Goal: Information Seeking & Learning: Find specific fact

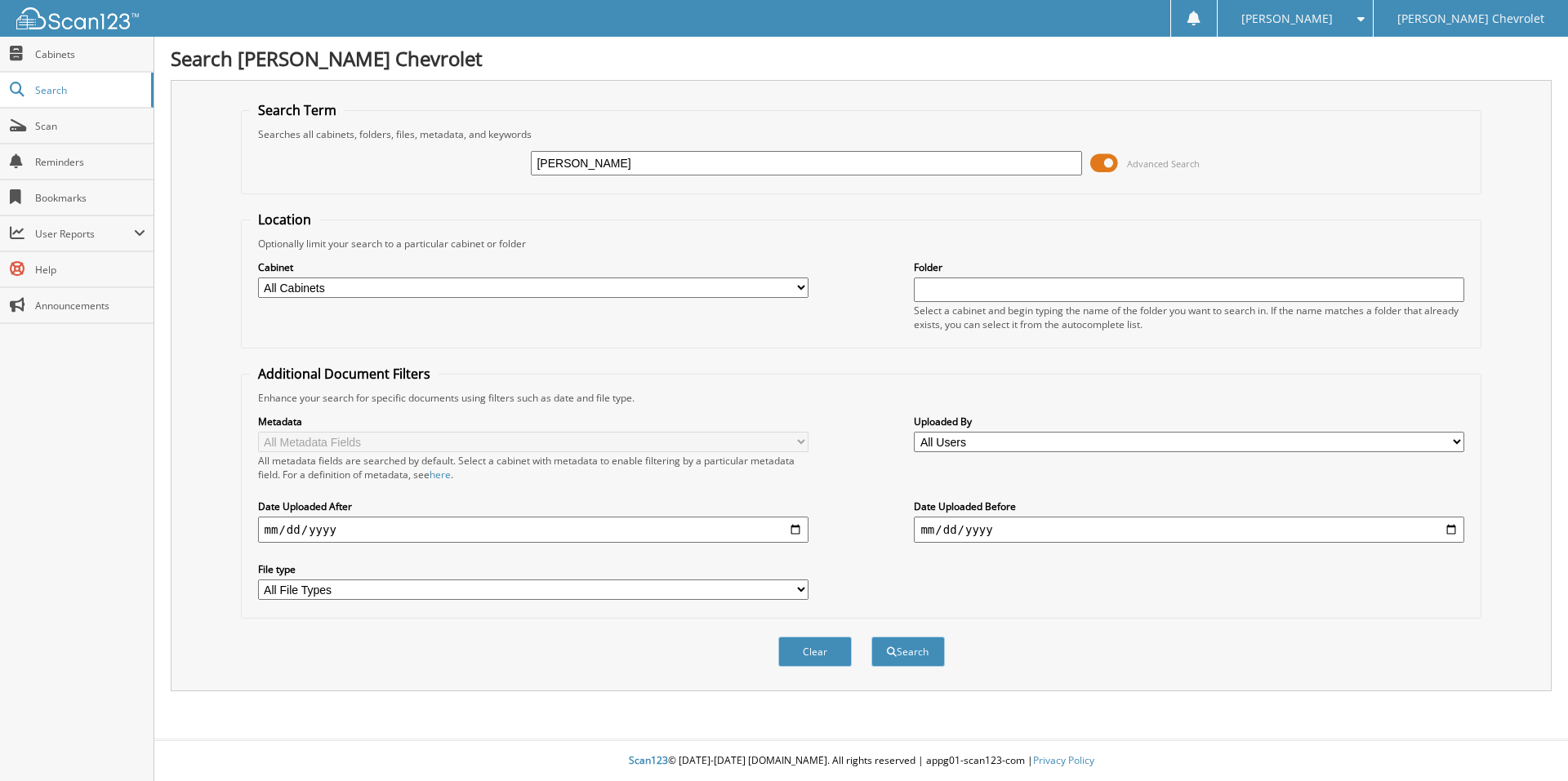
type input "[PERSON_NAME]"
click at [872, 637] on button "Search" at bounding box center [908, 652] width 74 height 31
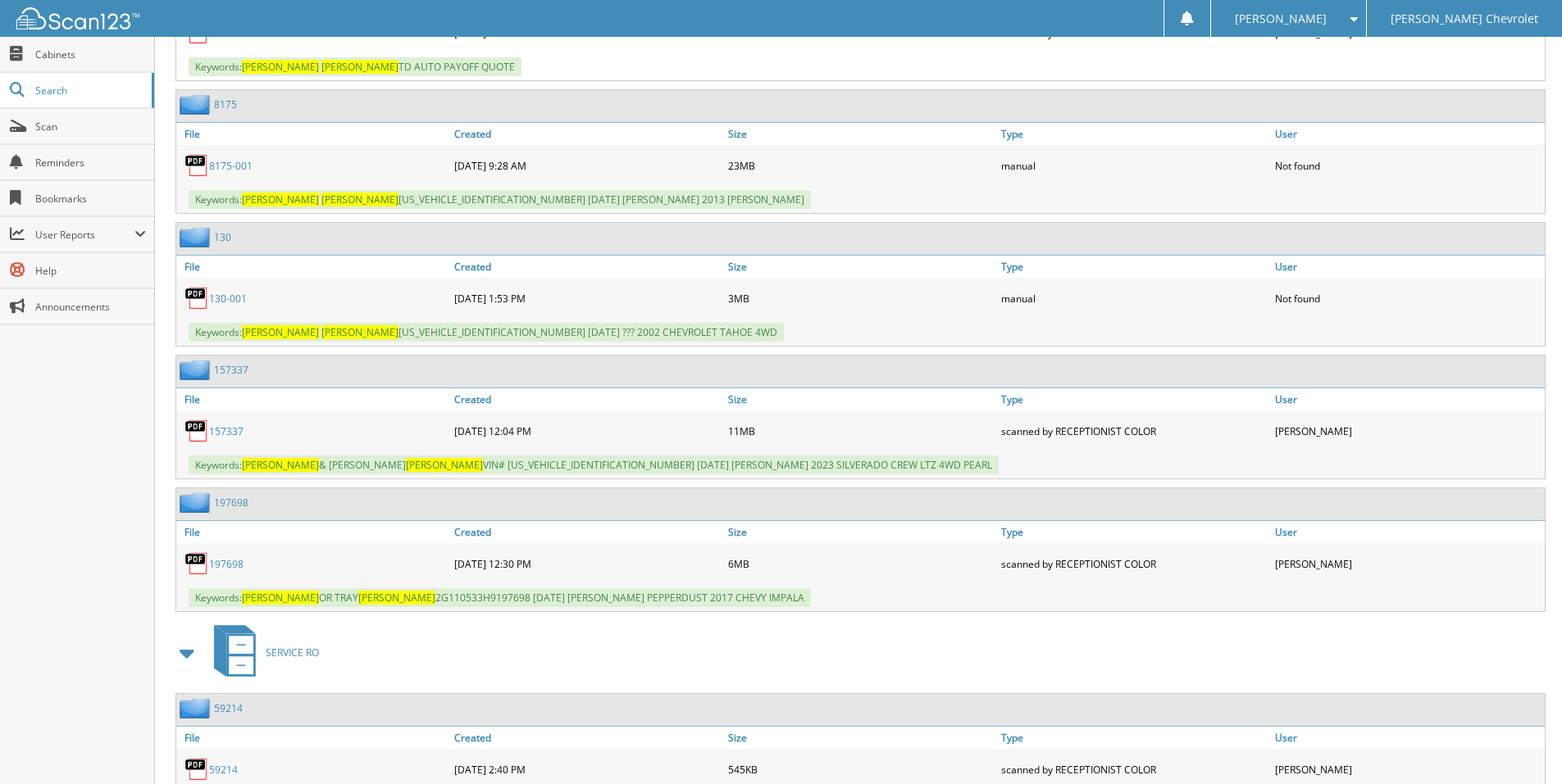
scroll to position [2049, 0]
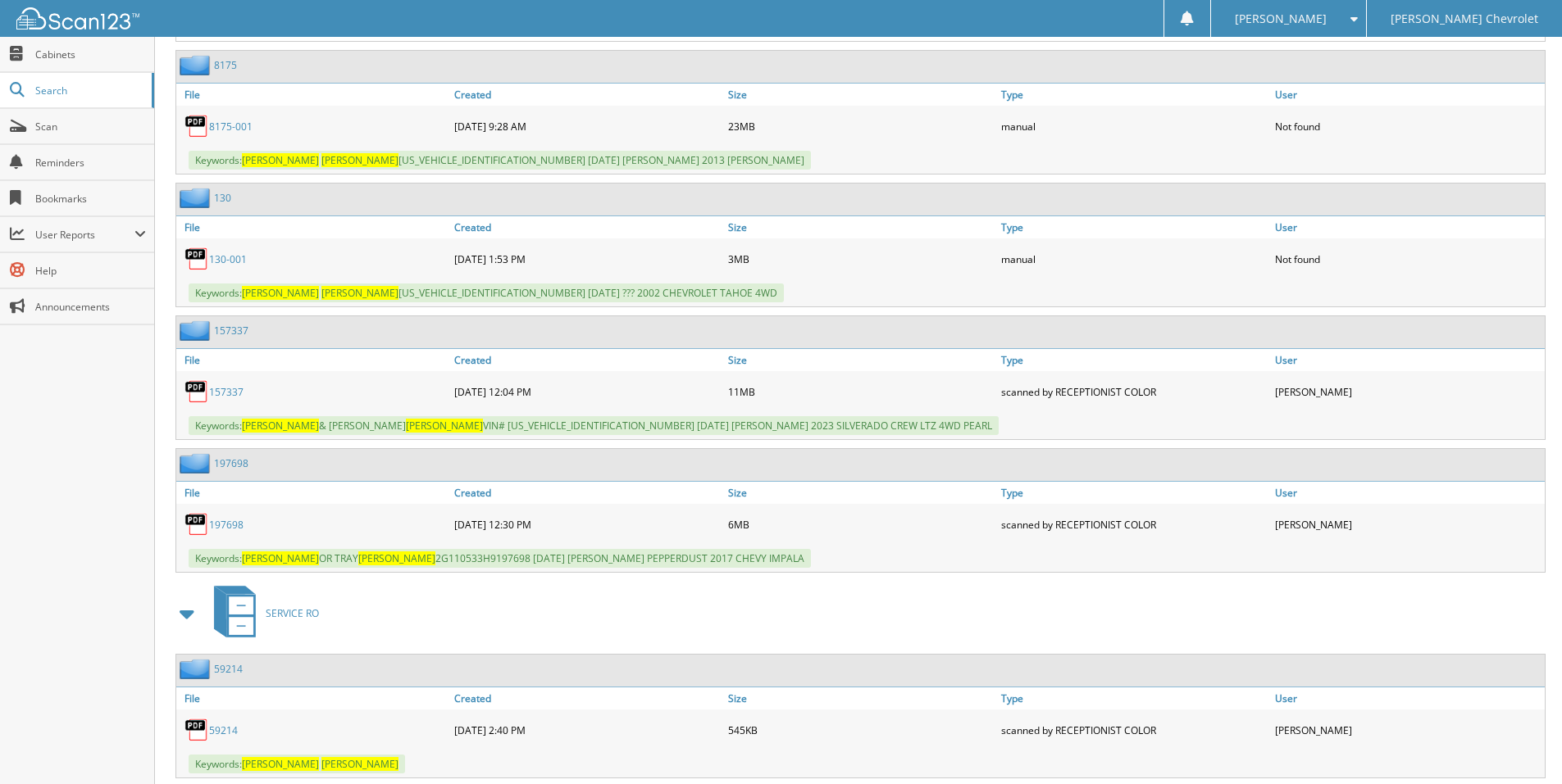
click at [220, 392] on link "157337" at bounding box center [226, 392] width 35 height 14
